Goal: Task Accomplishment & Management: Manage account settings

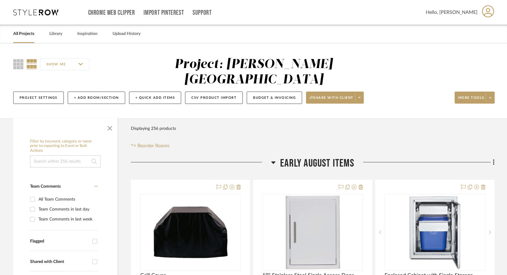
click at [24, 37] on link "All Projects" at bounding box center [23, 34] width 21 height 8
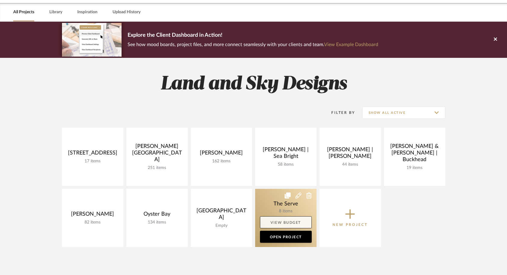
scroll to position [26, 0]
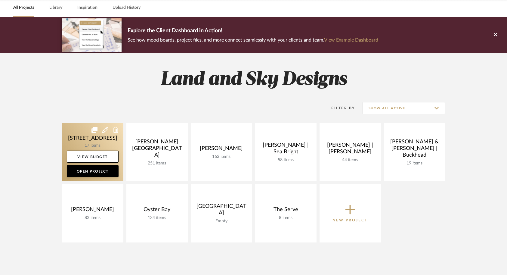
click at [89, 139] on link at bounding box center [92, 152] width 61 height 58
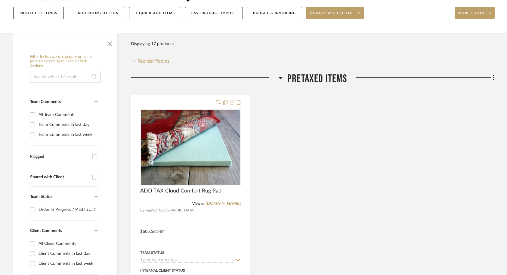
scroll to position [71, 0]
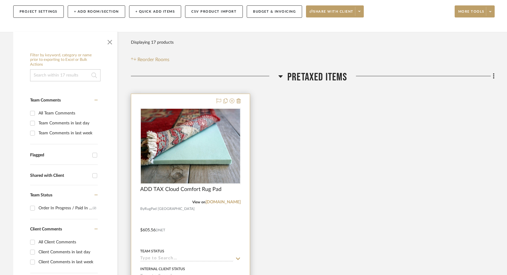
click at [217, 216] on div at bounding box center [190, 225] width 119 height 263
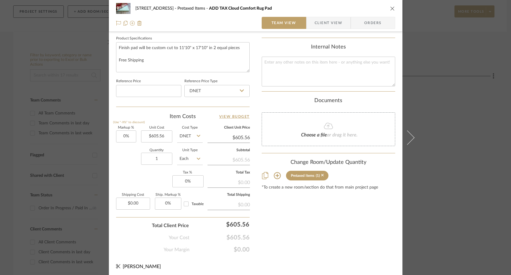
scroll to position [284, 0]
click at [463, 215] on div "[GEOGRAPHIC_DATA] Pretaxed Items ADD TAX Cloud Comfort Rug Pad Team View Client…" at bounding box center [255, 137] width 511 height 275
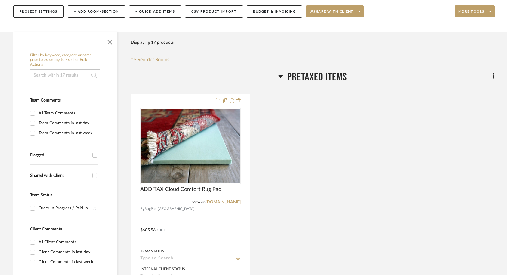
scroll to position [0, 0]
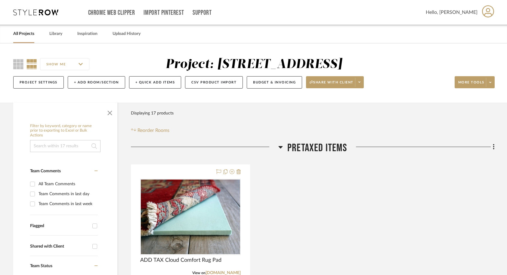
click at [23, 34] on link "All Projects" at bounding box center [23, 34] width 21 height 8
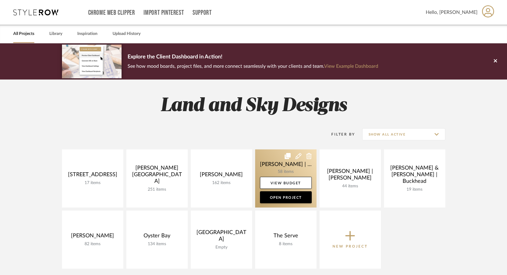
click at [268, 165] on link at bounding box center [285, 178] width 61 height 58
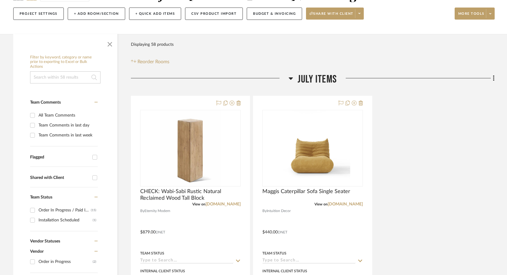
scroll to position [71, 0]
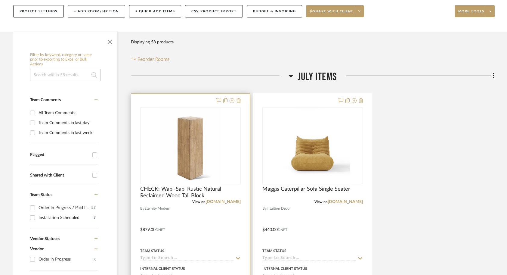
click at [214, 226] on div at bounding box center [190, 225] width 119 height 263
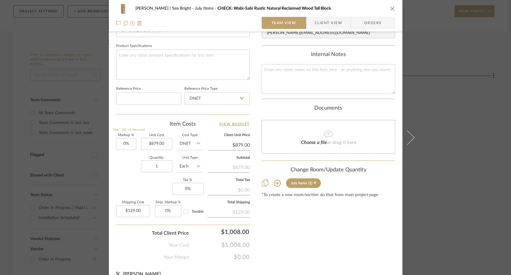
scroll to position [276, 0]
click at [448, 221] on div "[PERSON_NAME] | Sea Bright July Items CHECK: Wabi-Sabi Rustic Natural Reclaimed…" at bounding box center [255, 137] width 511 height 275
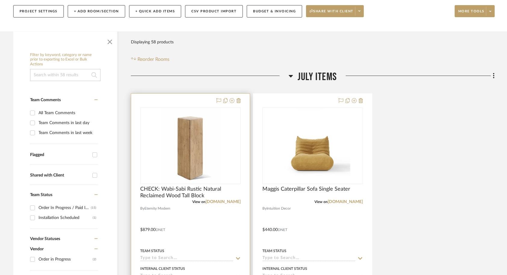
scroll to position [0, 0]
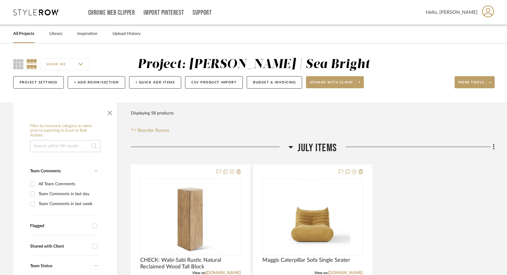
click at [23, 34] on link "All Projects" at bounding box center [23, 34] width 21 height 8
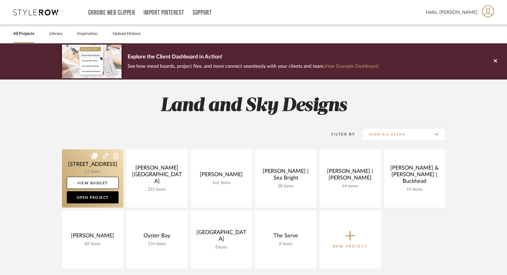
click at [90, 166] on link at bounding box center [92, 178] width 61 height 58
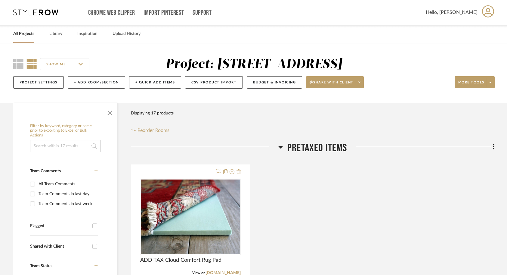
click at [18, 29] on div "All Projects" at bounding box center [23, 34] width 21 height 18
click at [19, 36] on link "All Projects" at bounding box center [23, 34] width 21 height 8
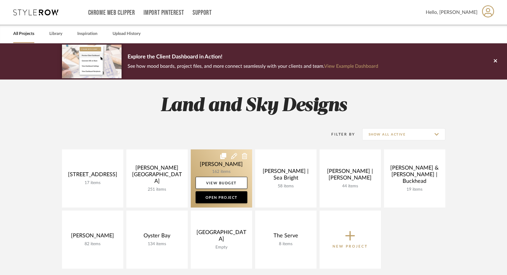
click at [202, 169] on link at bounding box center [221, 178] width 61 height 58
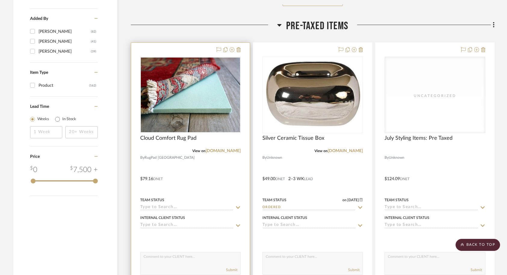
scroll to position [976, 0]
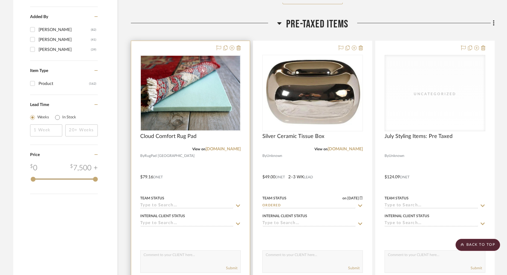
click at [192, 174] on div at bounding box center [190, 172] width 119 height 263
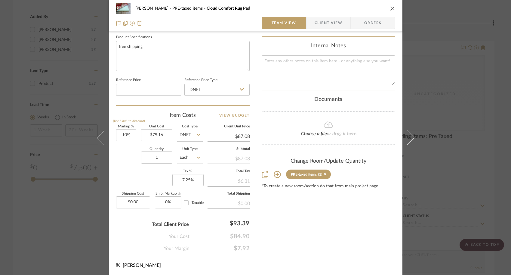
scroll to position [284, 0]
click at [390, 9] on icon "close" at bounding box center [392, 8] width 5 height 5
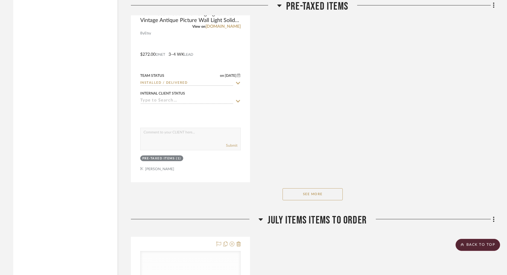
scroll to position [1635, 0]
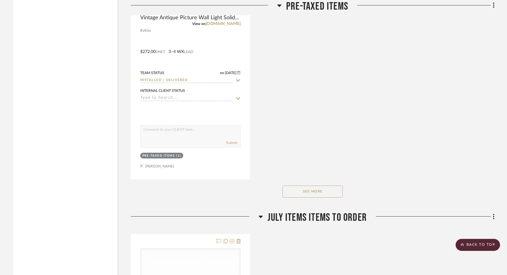
click at [321, 186] on button "See More" at bounding box center [313, 191] width 60 height 12
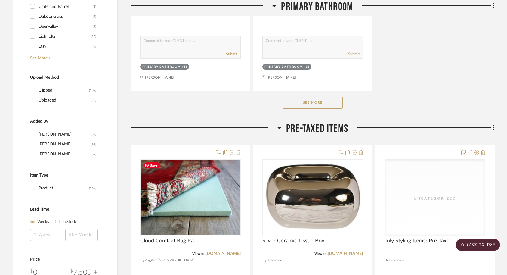
scroll to position [874, 0]
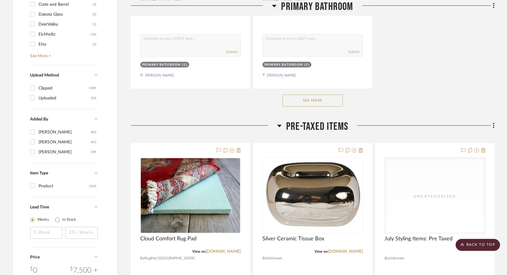
click at [296, 97] on button "See More" at bounding box center [313, 100] width 60 height 12
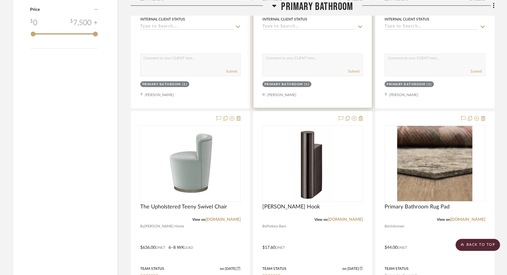
scroll to position [1121, 0]
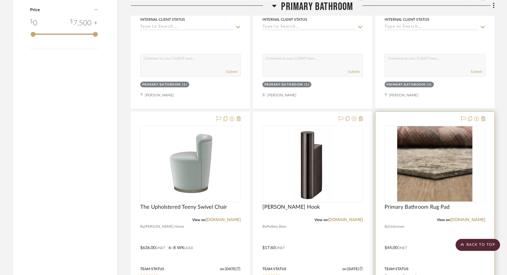
click at [410, 234] on div at bounding box center [435, 243] width 119 height 263
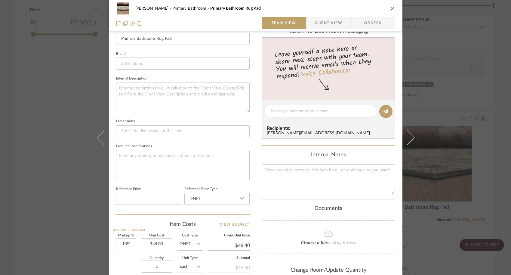
scroll to position [180, 0]
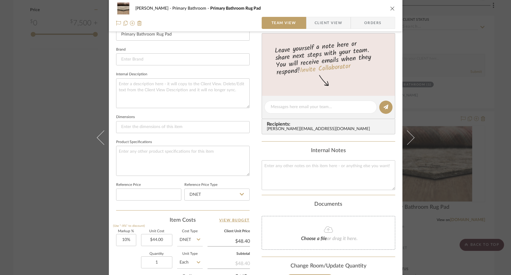
click at [445, 179] on div "[PERSON_NAME] Primary Bathroom Primary Bathroom Rug Pad Team View Client View O…" at bounding box center [255, 137] width 511 height 275
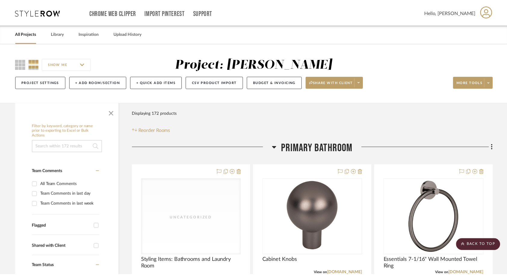
scroll to position [1121, 0]
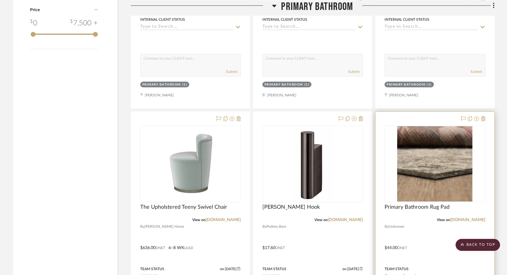
click at [421, 223] on div at bounding box center [435, 243] width 119 height 263
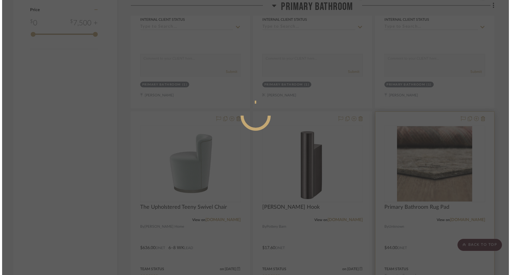
scroll to position [0, 0]
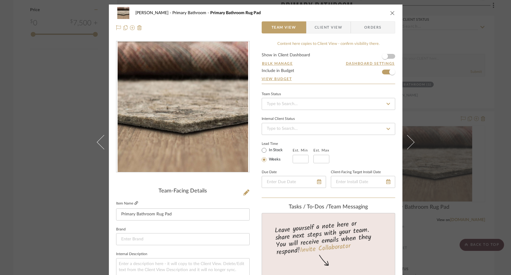
click at [135, 204] on icon at bounding box center [137, 203] width 4 height 4
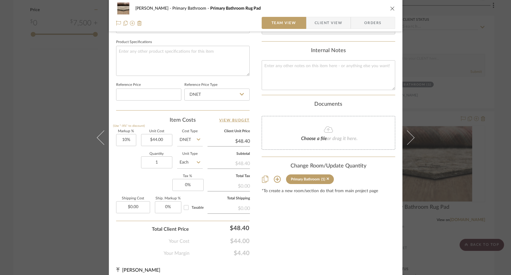
scroll to position [284, 0]
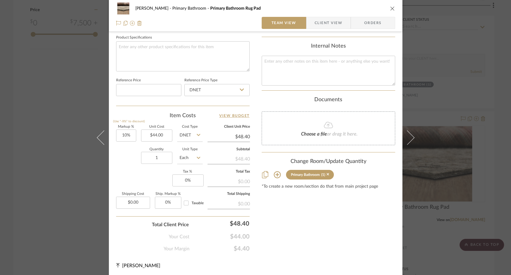
click at [431, 228] on div "[PERSON_NAME] Primary Bathroom Primary Bathroom Rug Pad Team View Client View O…" at bounding box center [255, 137] width 511 height 275
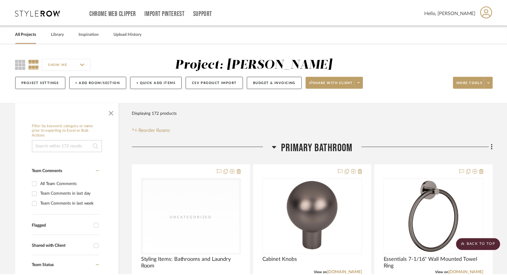
scroll to position [1121, 0]
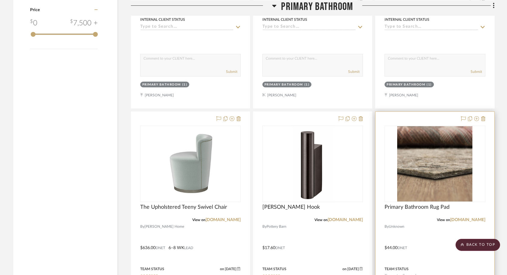
click at [396, 221] on div at bounding box center [435, 243] width 119 height 263
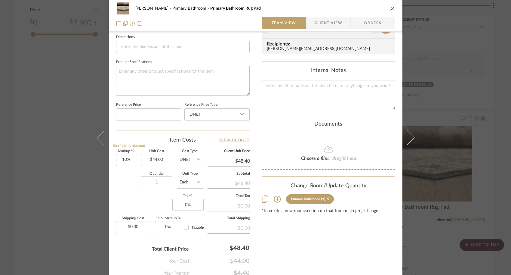
scroll to position [284, 0]
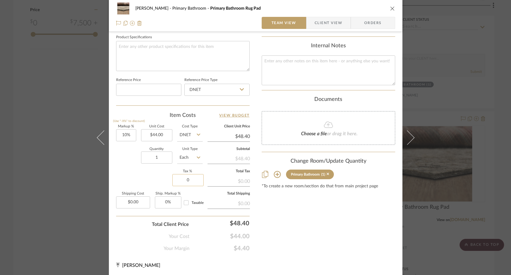
click at [190, 181] on input "0" at bounding box center [187, 180] width 31 height 12
type input "7.25%"
click at [315, 247] on div "Content here copies to Client View - confirm visibility there. Show in Client D…" at bounding box center [329, 4] width 134 height 495
click at [129, 135] on input "10" at bounding box center [126, 135] width 20 height 12
type input "0%"
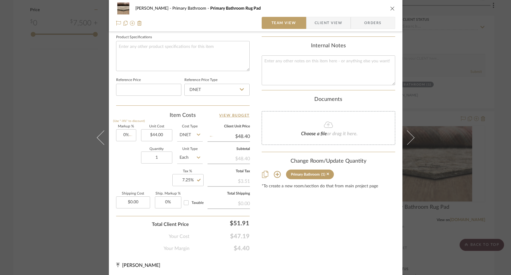
click at [120, 176] on div "Markup % (Use "-X%" to discount) 0% Unit Cost $44.00 Cost Type DNET Client Unit…" at bounding box center [183, 169] width 134 height 88
type input "$44.00"
click at [130, 135] on input "0" at bounding box center [126, 135] width 20 height 12
type input "10%"
type input "7.25"
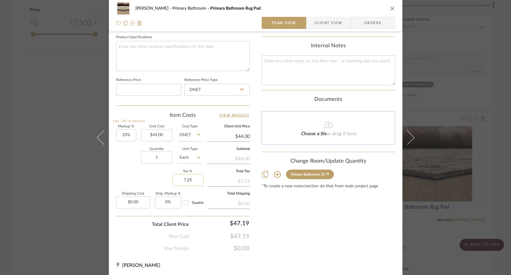
click at [194, 181] on input "7.25" at bounding box center [187, 180] width 31 height 12
type input "$48.40"
type input "0%"
click at [290, 234] on div "Content here copies to Client View - confirm visibility there. Show in Client D…" at bounding box center [329, 4] width 134 height 495
click at [445, 218] on div "[PERSON_NAME] Primary Bathroom Primary Bathroom Rug Pad Team View Client View O…" at bounding box center [255, 137] width 511 height 275
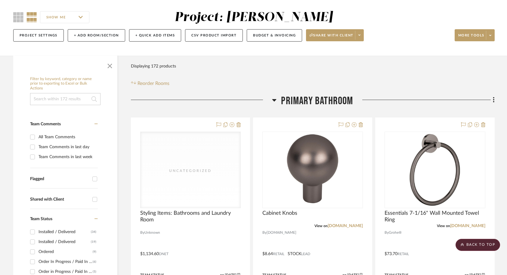
scroll to position [0, 0]
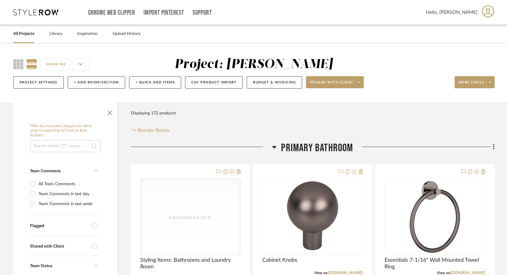
click at [21, 38] on div "All Projects" at bounding box center [23, 34] width 21 height 18
click at [20, 34] on link "All Projects" at bounding box center [23, 34] width 21 height 8
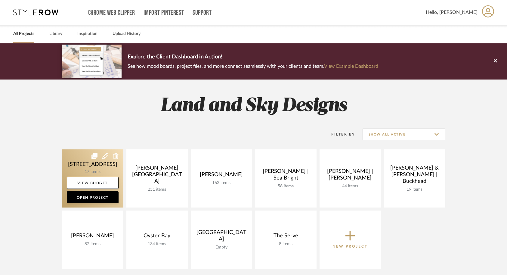
click at [75, 159] on link at bounding box center [92, 178] width 61 height 58
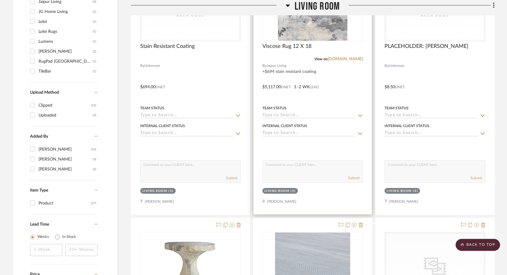
scroll to position [504, 0]
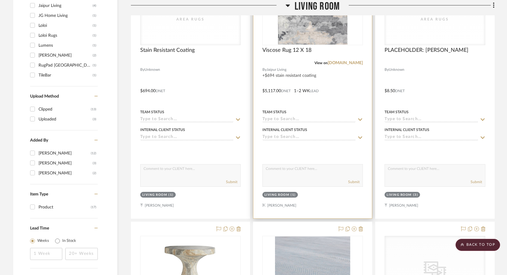
click at [346, 85] on div at bounding box center [312, 86] width 119 height 263
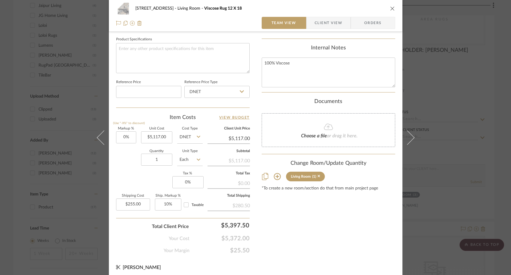
scroll to position [284, 0]
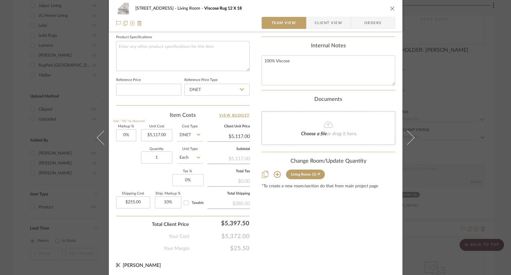
click at [38, 169] on div "[STREET_ADDRESS] Living Room Viscose Rug 12 X 18 Team View Client View Orders T…" at bounding box center [255, 137] width 511 height 275
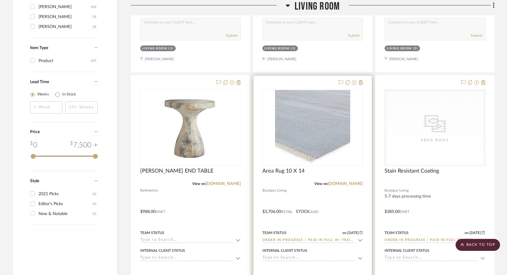
scroll to position [652, 0]
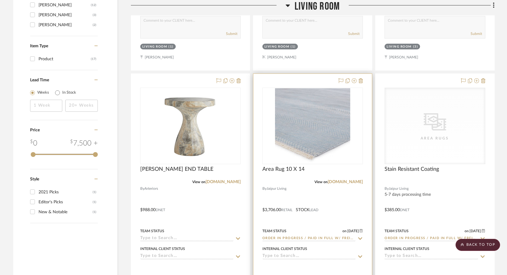
click at [335, 206] on div at bounding box center [312, 205] width 119 height 263
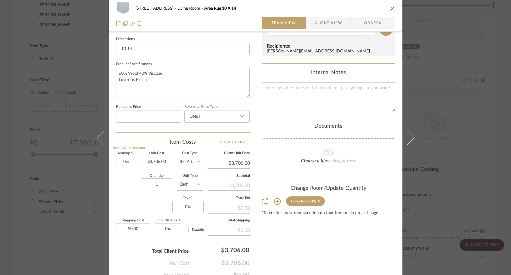
scroll to position [284, 0]
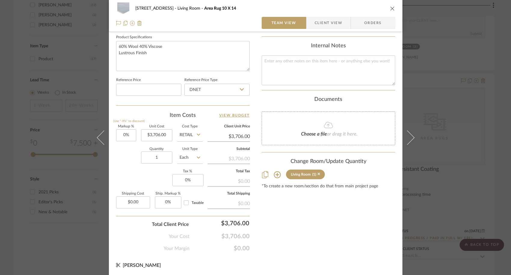
click at [55, 76] on div "27 Shore Road Living Room Area Rug 10 X 14 Team View Client View Orders Team-Fa…" at bounding box center [255, 137] width 511 height 275
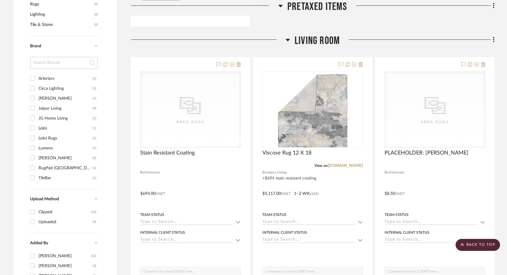
scroll to position [407, 0]
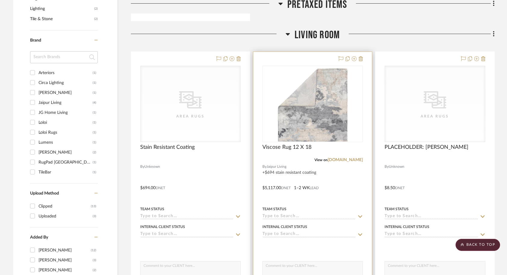
click at [346, 181] on div at bounding box center [312, 183] width 119 height 263
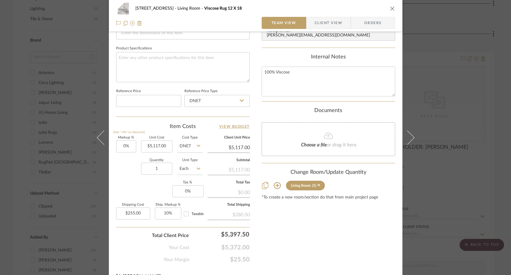
scroll to position [284, 0]
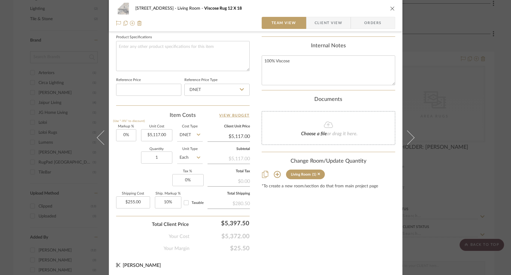
click at [464, 199] on div "[STREET_ADDRESS] Living Room Viscose Rug 12 X 18 Team View Client View Orders T…" at bounding box center [255, 137] width 511 height 275
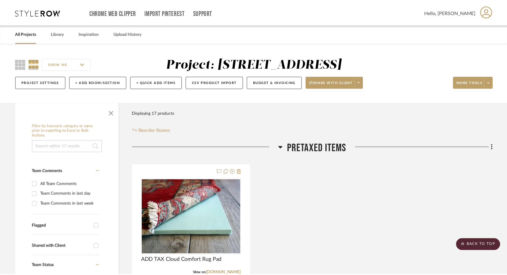
scroll to position [407, 0]
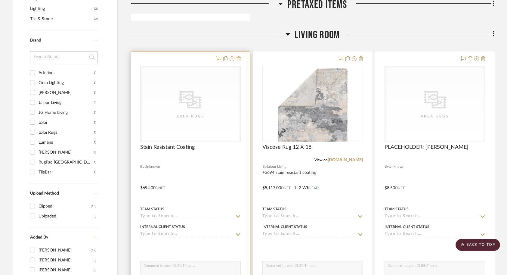
drag, startPoint x: 296, startPoint y: 160, endPoint x: 235, endPoint y: 114, distance: 76.4
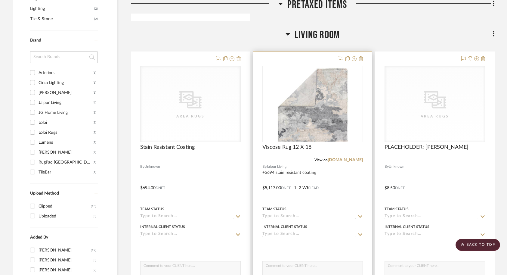
click at [347, 200] on div at bounding box center [312, 183] width 119 height 263
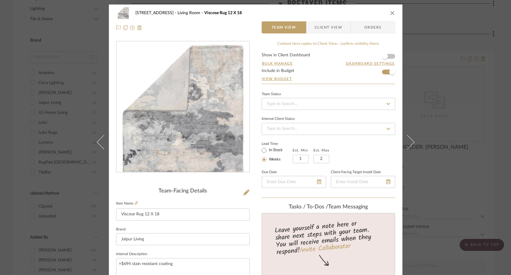
click at [39, 183] on div "[STREET_ADDRESS] Living Room Viscose Rug 12 X 18 Team View Client View Orders T…" at bounding box center [255, 137] width 511 height 275
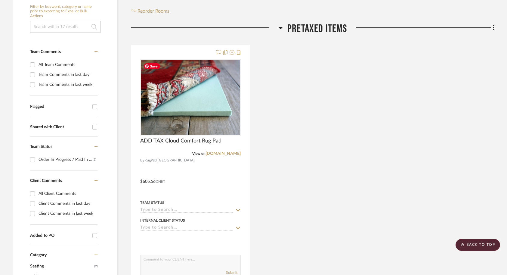
scroll to position [122, 0]
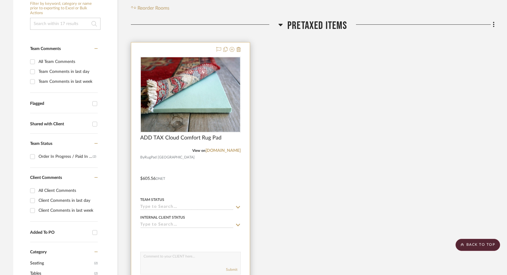
click at [229, 156] on div at bounding box center [190, 173] width 119 height 263
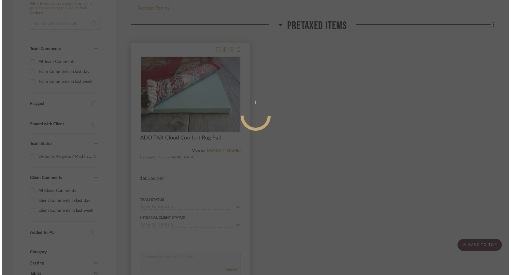
scroll to position [0, 0]
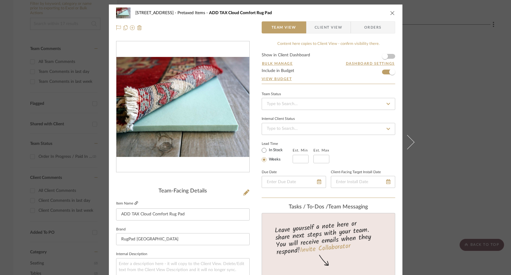
click at [135, 204] on icon at bounding box center [137, 203] width 4 height 4
click at [22, 162] on div "[GEOGRAPHIC_DATA] Pretaxed Items ADD TAX Cloud Comfort Rug Pad Team View Client…" at bounding box center [255, 137] width 511 height 275
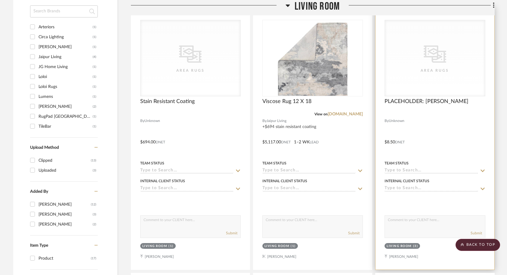
scroll to position [457, 0]
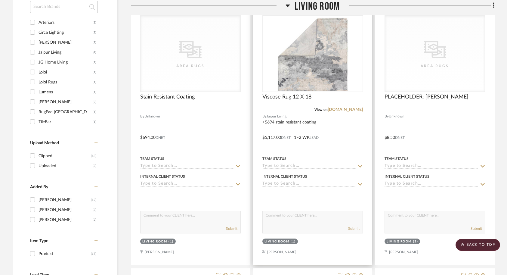
click at [295, 149] on div at bounding box center [312, 133] width 119 height 263
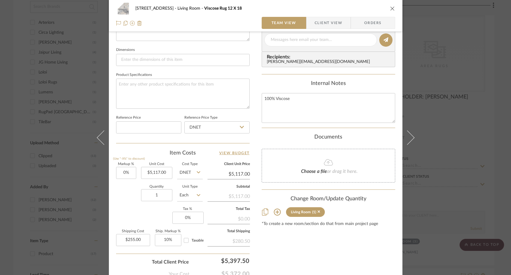
scroll to position [284, 0]
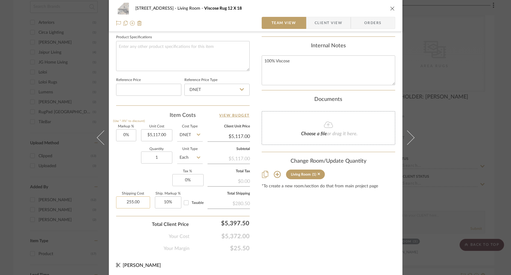
click at [128, 202] on input "255.00" at bounding box center [133, 202] width 34 height 12
type input "$355.00"
click at [130, 233] on div "Your Cost $5,372.00" at bounding box center [183, 234] width 134 height 12
click at [173, 203] on input "10" at bounding box center [168, 202] width 26 height 12
type input "0%"
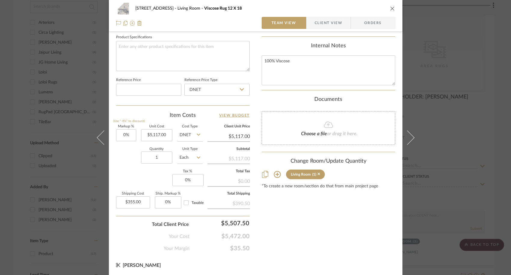
click at [132, 232] on div "Your Cost $5,472.00" at bounding box center [183, 234] width 134 height 12
click at [447, 202] on div "[STREET_ADDRESS] Living Room Viscose Rug 12 X 18 Team View Client View Orders T…" at bounding box center [255, 137] width 511 height 275
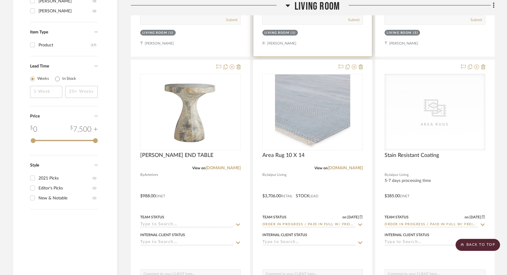
scroll to position [700, 0]
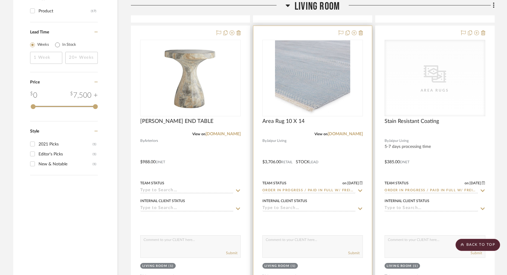
click at [356, 158] on div at bounding box center [312, 157] width 119 height 263
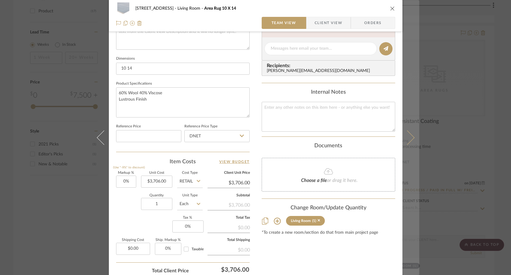
scroll to position [206, 0]
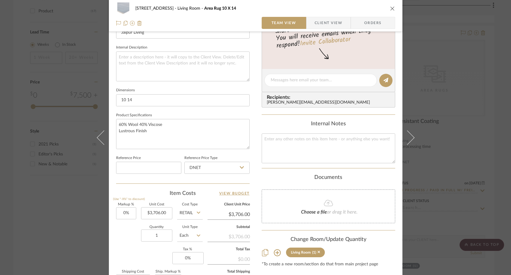
click at [456, 212] on div "27 Shore Road Living Room Area Rug 10 X 14 Team View Client View Orders Team-Fa…" at bounding box center [255, 137] width 511 height 275
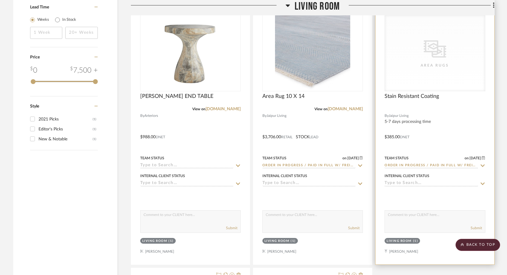
scroll to position [725, 0]
click at [475, 133] on div at bounding box center [435, 132] width 119 height 263
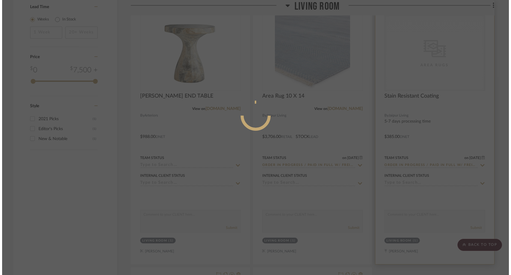
scroll to position [0, 0]
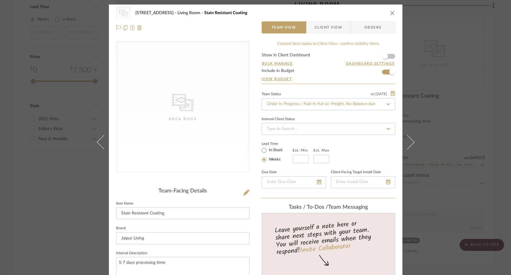
click at [444, 172] on div "CategoryIconRugs Created with Sketch. Area Rugs [STREET_ADDRESS] Living Room [G…" at bounding box center [255, 137] width 511 height 275
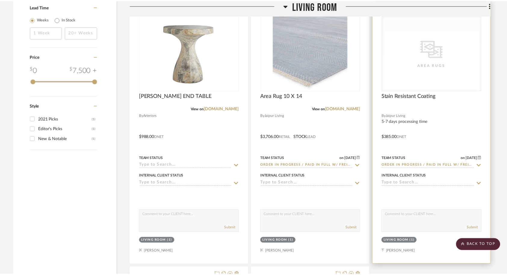
scroll to position [725, 0]
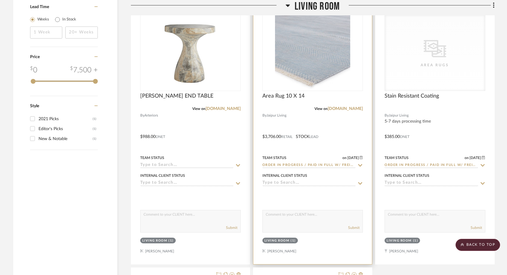
click at [347, 141] on div at bounding box center [312, 132] width 119 height 263
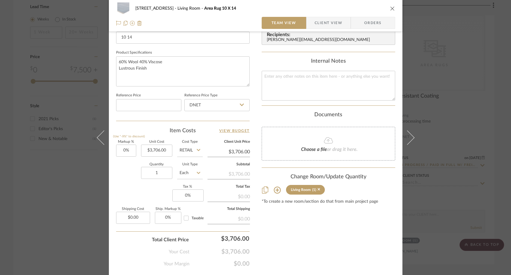
scroll to position [284, 0]
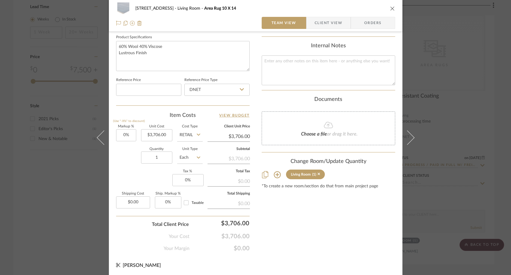
click at [444, 143] on div "27 Shore Road Living Room Area Rug 10 X 14 Team View Client View Orders Team-Fa…" at bounding box center [255, 137] width 511 height 275
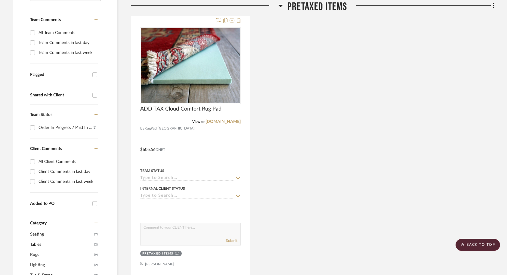
scroll to position [0, 0]
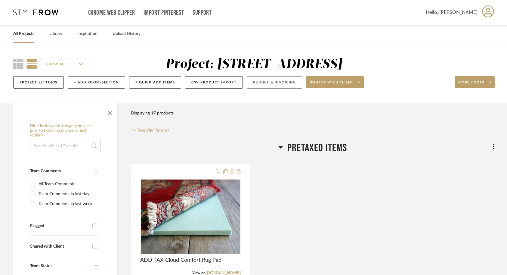
click at [281, 84] on button "Budget & Invoicing" at bounding box center [274, 82] width 55 height 12
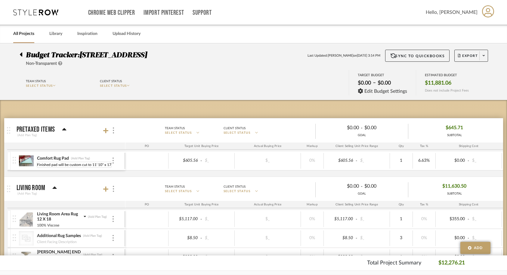
drag, startPoint x: 111, startPoint y: 165, endPoint x: 6, endPoint y: 164, distance: 105.6
click at [6, 164] on mat-expansion-panel "Pretaxed Items (Add Plan Tag) Team Status SELECT STATUS Client Status SELECT ST…" at bounding box center [253, 147] width 499 height 58
click at [78, 165] on input "Finished pad will be custom cut to 11' 10" x 17' 10" in 2 equal pieces." at bounding box center [74, 165] width 75 height 6
drag, startPoint x: 68, startPoint y: 165, endPoint x: 35, endPoint y: 165, distance: 33.1
click at [35, 165] on div "Comfort Rug Pad (Add Plan Tag) Finished pad will be custom cut to 11' 10" x 17'…" at bounding box center [69, 160] width 112 height 19
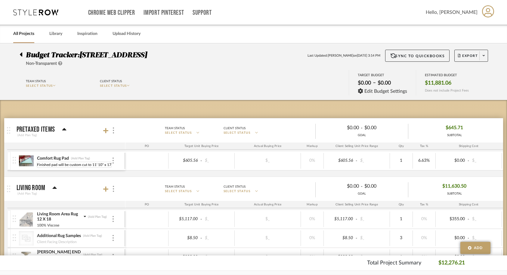
type input "custom cut to 11' 10" x 17' 10" in 2 equal pieces."
drag, startPoint x: 56, startPoint y: 165, endPoint x: 33, endPoint y: 165, distance: 22.9
click at [33, 165] on div "Comfort Rug Pad (Add Plan Tag) custom cut to 11' 10" x 17' 10" in 2 equal piece…" at bounding box center [69, 160] width 112 height 19
click at [68, 164] on input "11' 10" x 17' 10" in 2 equal pieces." at bounding box center [65, 165] width 57 height 6
click at [103, 163] on input "11' 10" x 17' 10" cut into 2 equal pieces." at bounding box center [70, 165] width 67 height 6
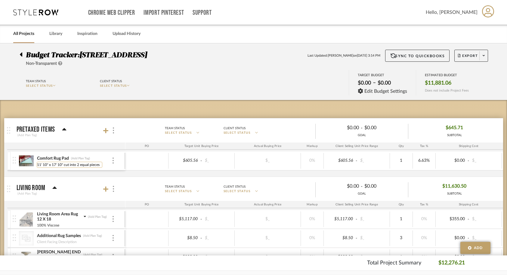
click at [37, 164] on input "11' 10" x 17' 10" cut into 2 equal pieces" at bounding box center [70, 165] width 66 height 6
type input "7/16" thick; 11' 10" x 17' 10" cut into 2 equal pieces"
click at [138, 176] on mat-expansion-panel "Living Room (Add Plan Tag) Team Status SELECT STATUS Client Status SELECT STATU…" at bounding box center [253, 252] width 499 height 153
click at [25, 163] on img at bounding box center [26, 160] width 15 height 14
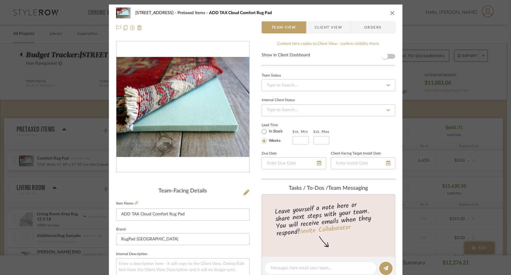
click at [36, 184] on div "[GEOGRAPHIC_DATA] Pretaxed Items ADD TAX Cloud Comfort Rug Pad Team View Client…" at bounding box center [255, 137] width 511 height 275
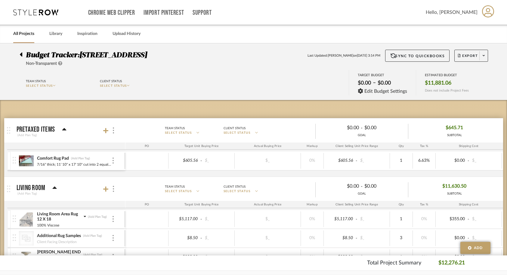
click at [120, 171] on div "Comfort Rug Pad (Add Plan Tag) 7/16" thick; 11' 10" x 17' 10" cut into 2 equal …" at bounding box center [318, 163] width 622 height 25
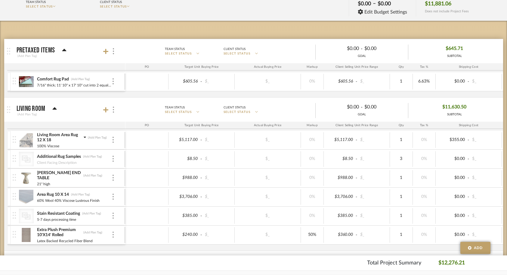
scroll to position [88, 0]
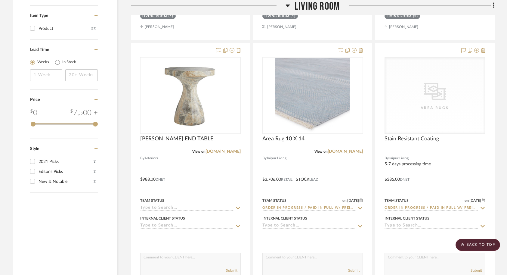
scroll to position [682, 0]
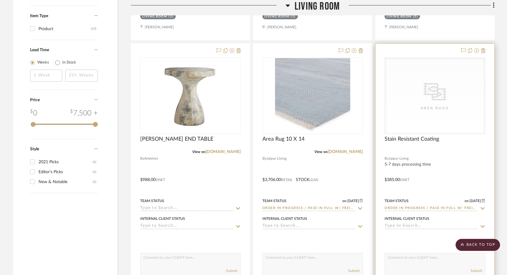
click at [429, 174] on div at bounding box center [435, 175] width 119 height 263
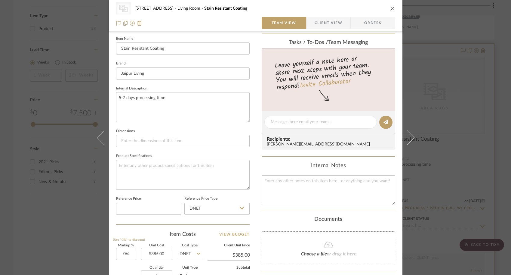
scroll to position [283, 0]
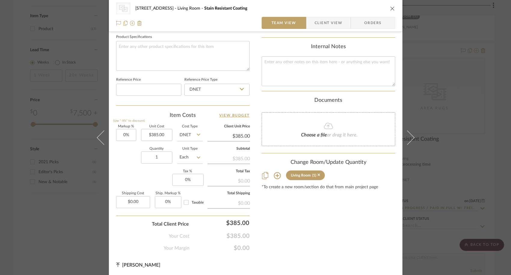
click at [447, 169] on div "CategoryIconRugs Created with Sketch. Area Rugs [STREET_ADDRESS] Living Room [G…" at bounding box center [255, 137] width 511 height 275
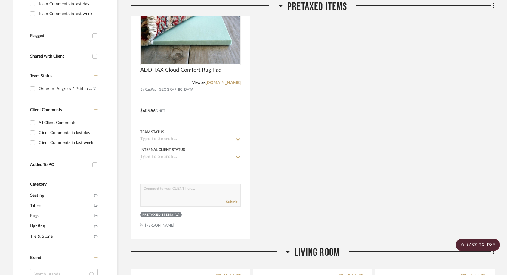
scroll to position [183, 0]
